Goal: Task Accomplishment & Management: Use online tool/utility

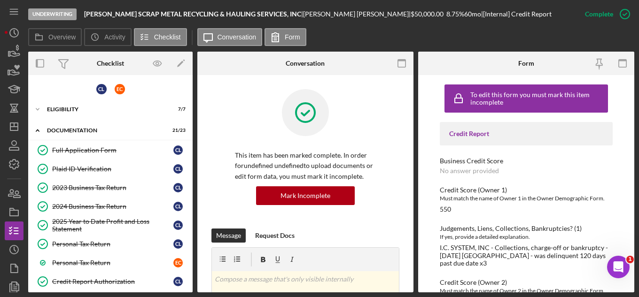
scroll to position [180, 0]
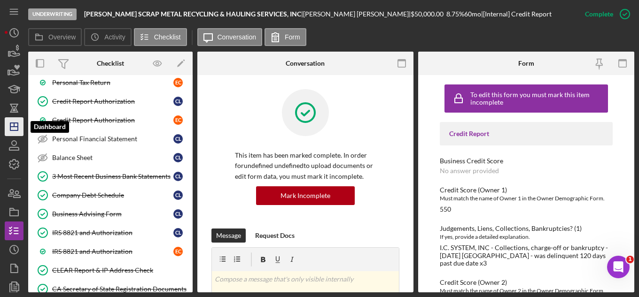
click at [13, 128] on icon "Icon/Dashboard" at bounding box center [13, 126] width 23 height 23
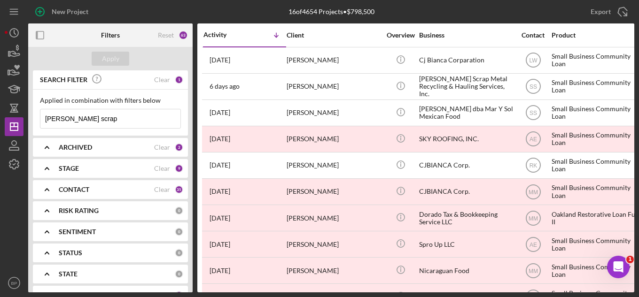
click at [121, 116] on input "[PERSON_NAME] scrap" at bounding box center [110, 118] width 140 height 19
type input "l"
click at [165, 148] on div "Clear" at bounding box center [162, 148] width 16 height 8
click at [165, 148] on div "ARCHIVED" at bounding box center [117, 148] width 116 height 8
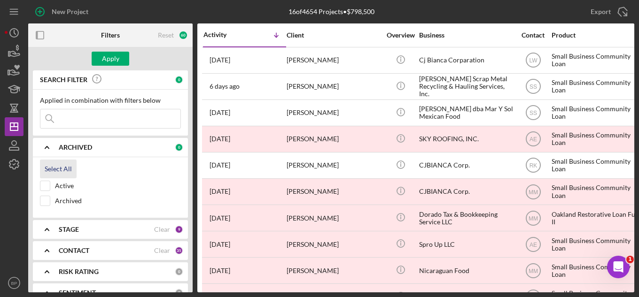
click at [57, 171] on div "Select All" at bounding box center [58, 169] width 27 height 19
checkbox input "true"
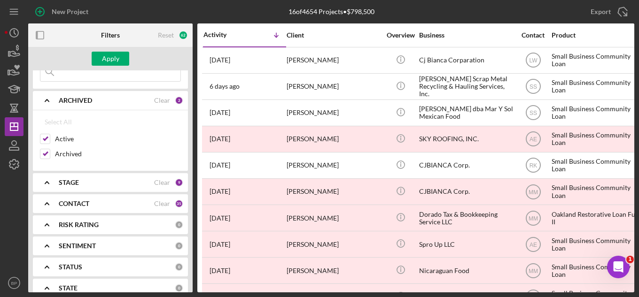
click at [70, 184] on b "STAGE" at bounding box center [69, 183] width 20 height 8
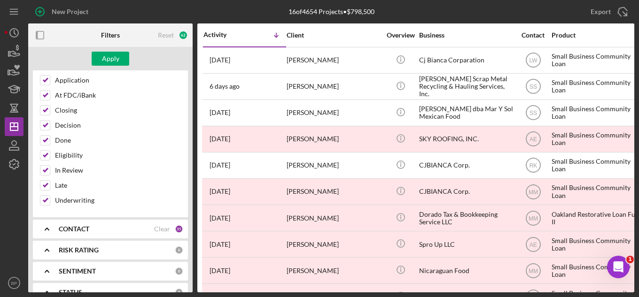
scroll to position [235, 0]
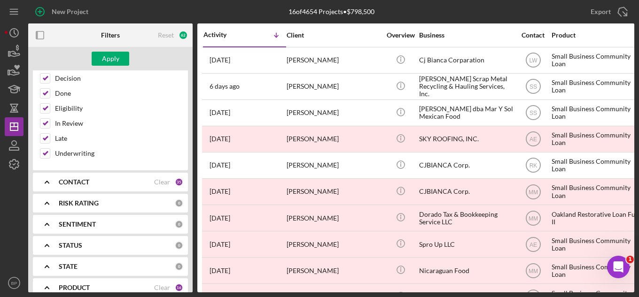
click at [82, 183] on b "CONTACT" at bounding box center [74, 182] width 31 height 8
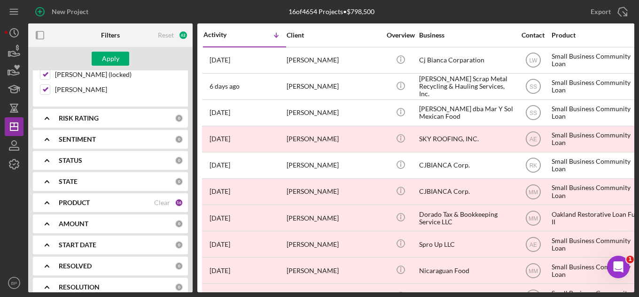
scroll to position [892, 0]
click at [68, 159] on b "STATUS" at bounding box center [70, 160] width 23 height 8
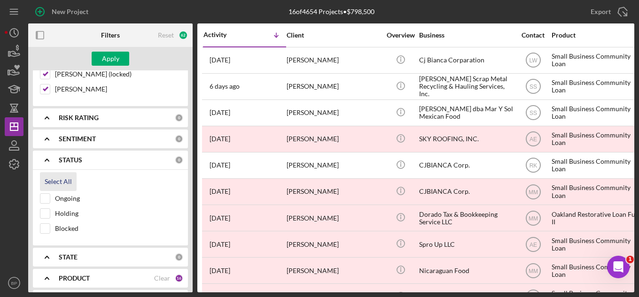
click at [57, 180] on div "Select All" at bounding box center [58, 181] width 27 height 19
checkbox input "true"
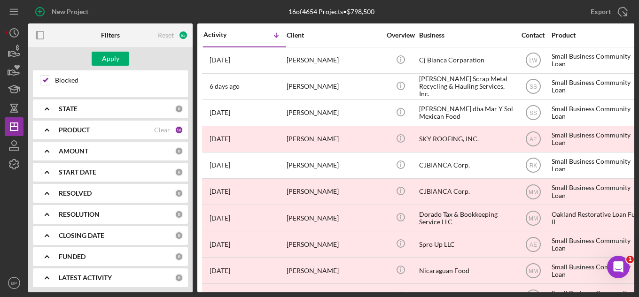
scroll to position [1043, 0]
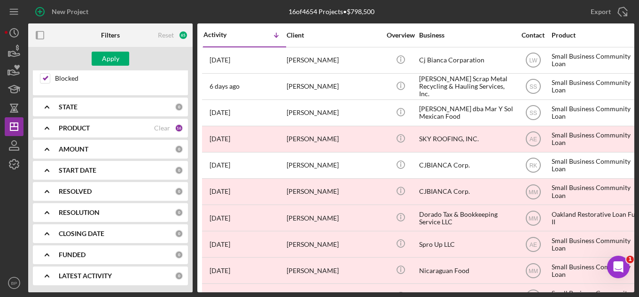
click at [75, 255] on b "FUNDED" at bounding box center [72, 255] width 27 height 8
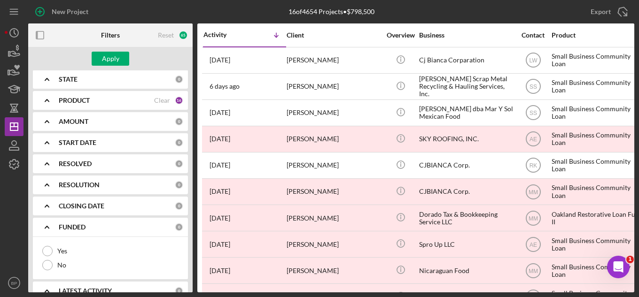
scroll to position [1085, 0]
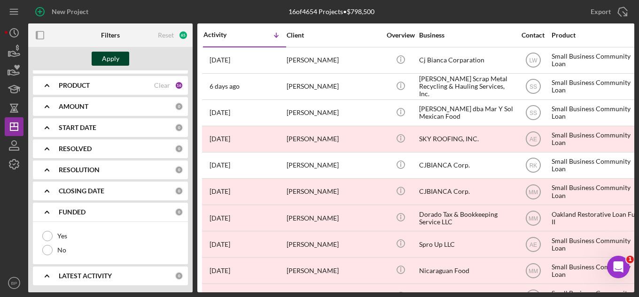
click at [110, 58] on div "Apply" at bounding box center [110, 59] width 17 height 14
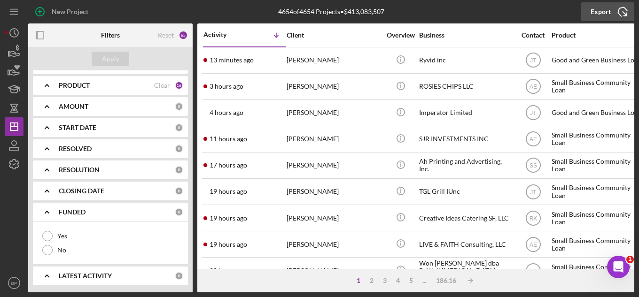
click at [620, 11] on icon "Icon/Export" at bounding box center [622, 11] width 23 height 23
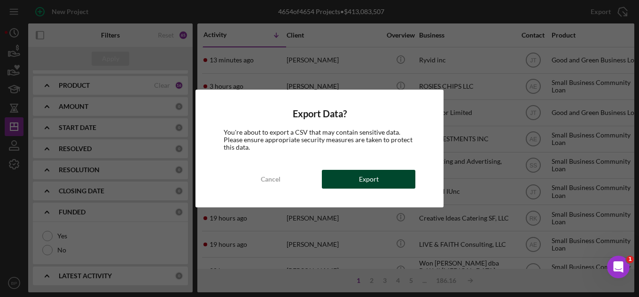
click at [379, 183] on button "Export" at bounding box center [368, 179] width 93 height 19
